Goal: Information Seeking & Learning: Learn about a topic

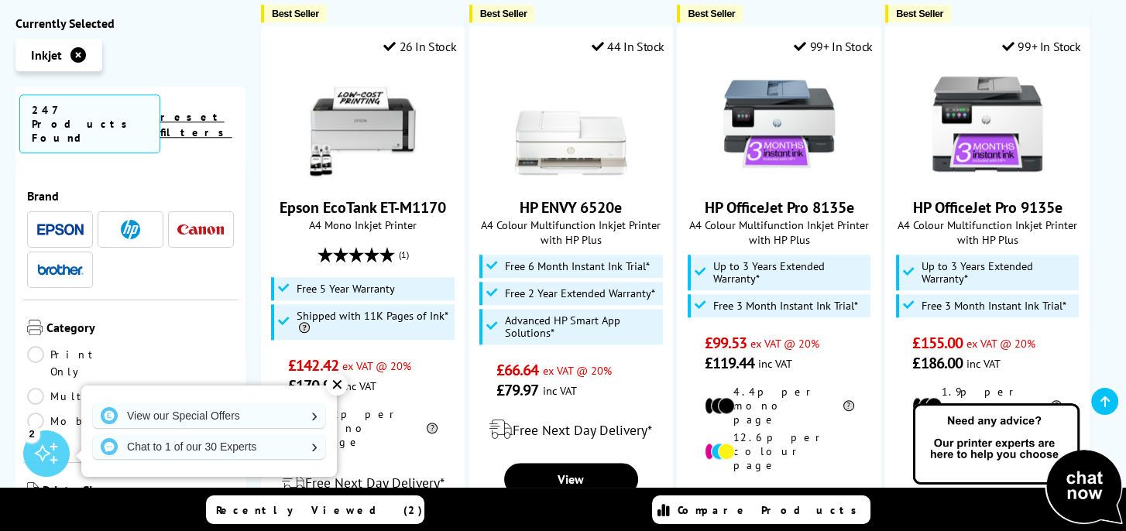
scroll to position [1936, 0]
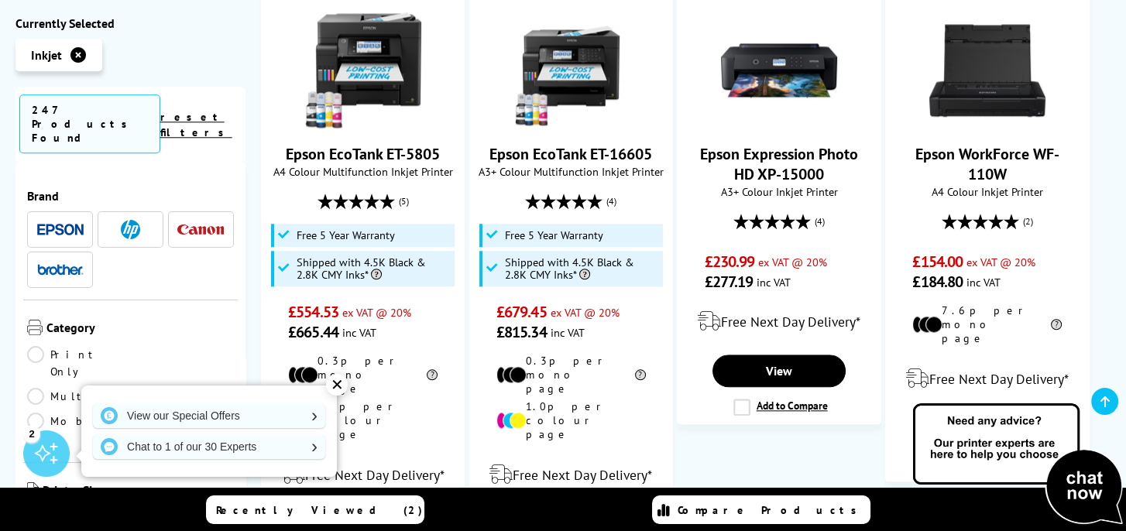
scroll to position [2014, 0]
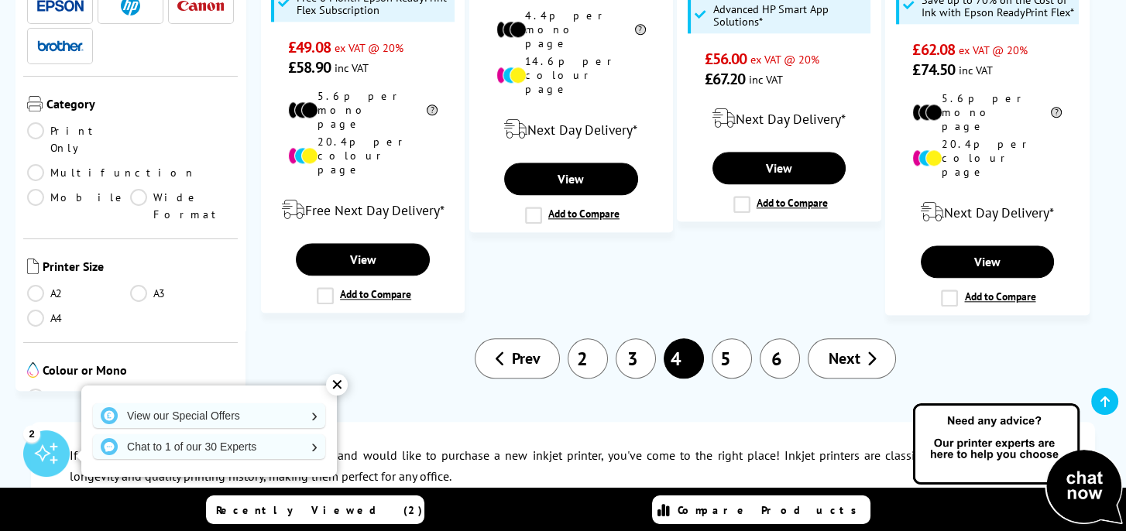
scroll to position [2169, 0]
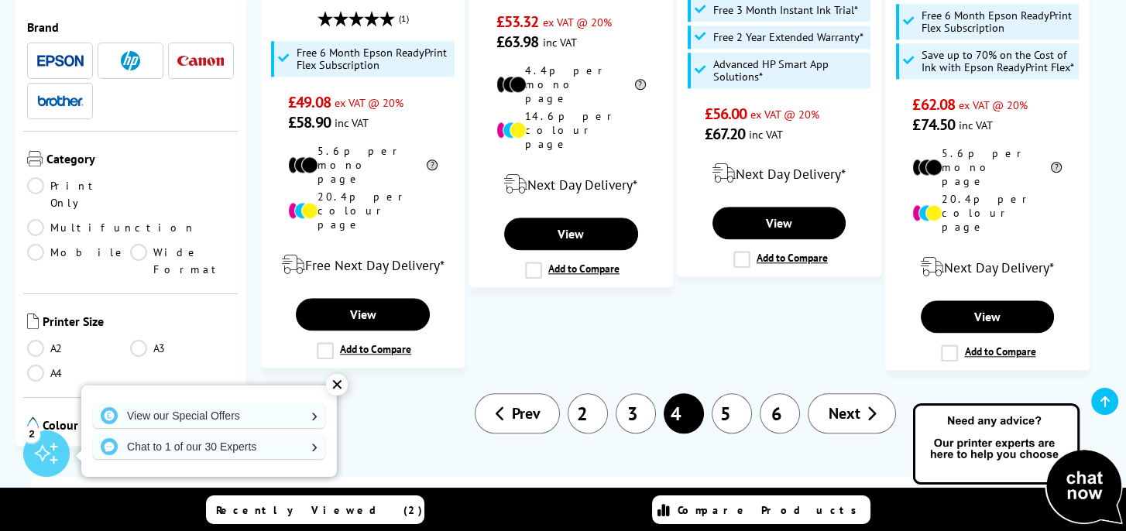
click at [839, 404] on span "Next" at bounding box center [844, 414] width 32 height 20
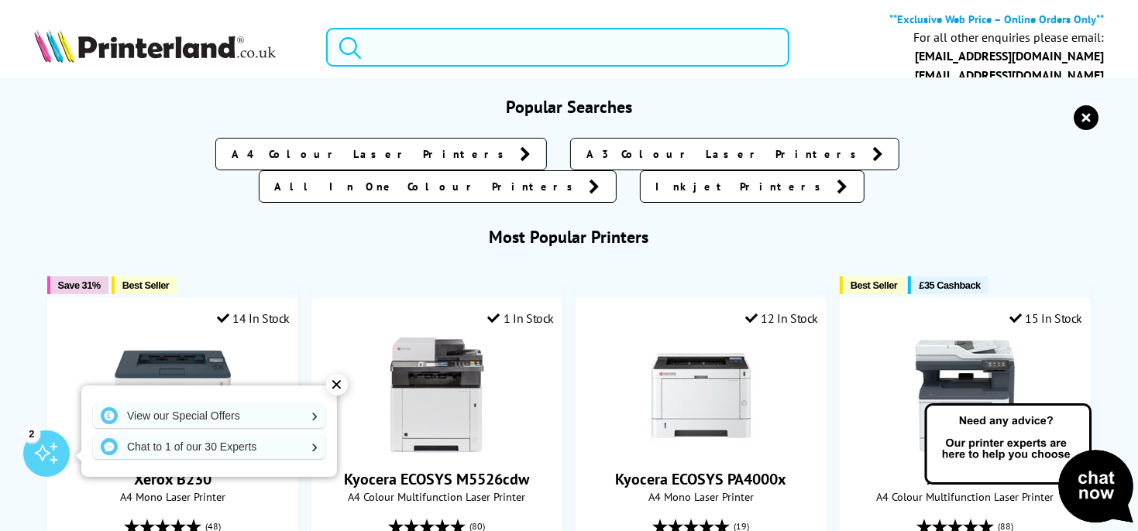
drag, startPoint x: 368, startPoint y: 44, endPoint x: 385, endPoint y: 50, distance: 18.1
click at [368, 46] on input "search" at bounding box center [557, 47] width 463 height 39
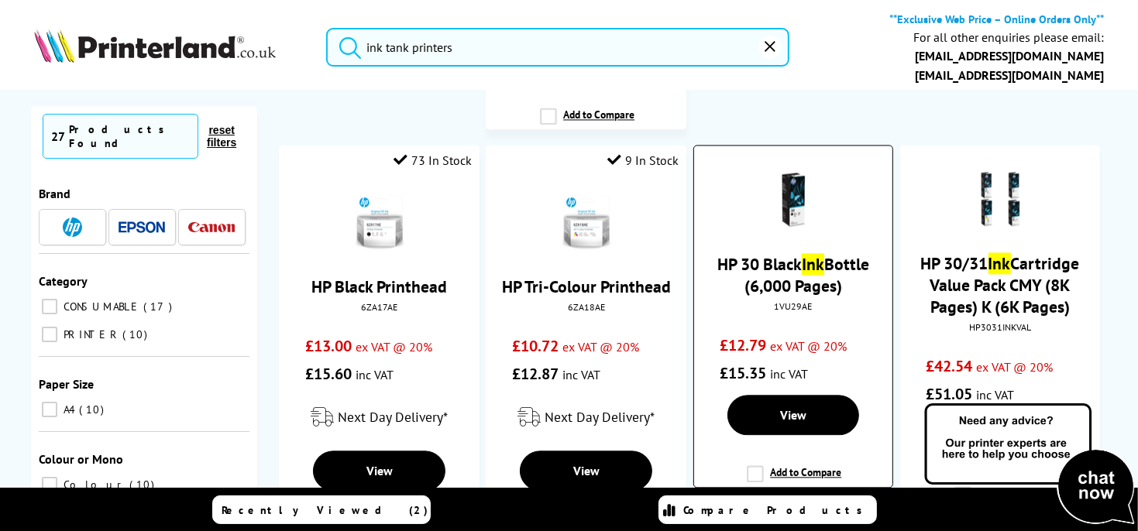
scroll to position [2816, 0]
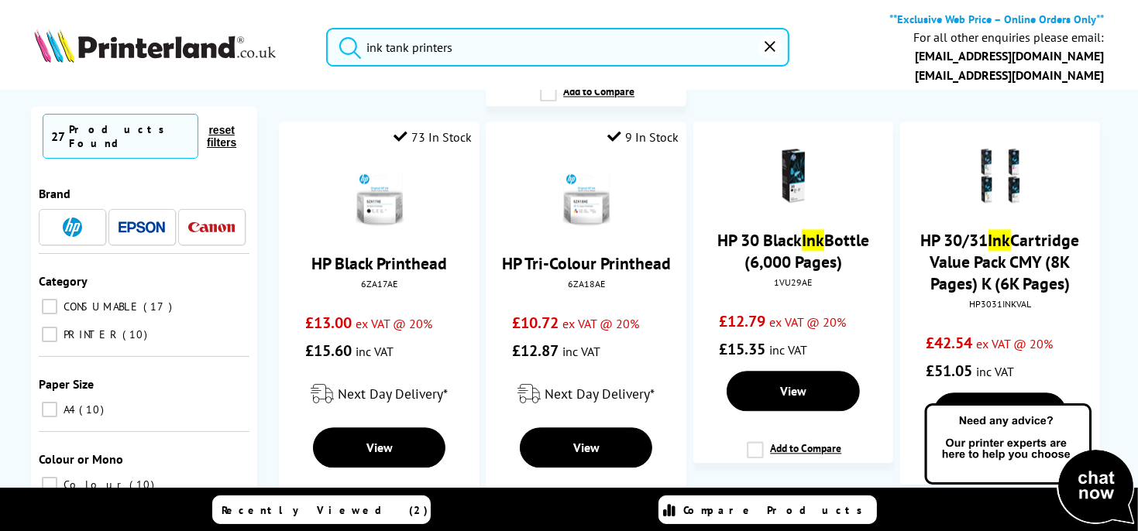
type input "ink tank printers"
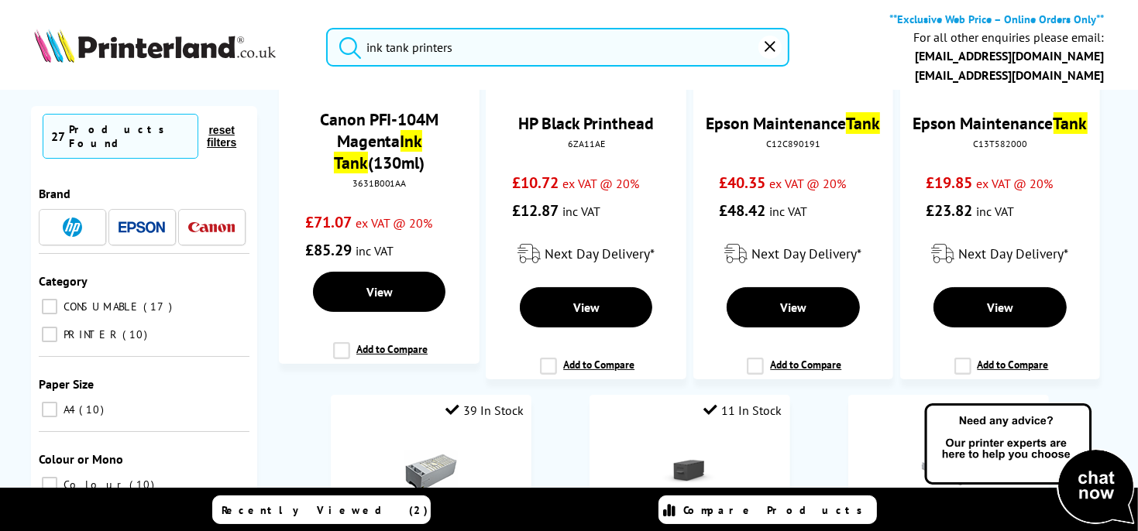
scroll to position [180, 0]
